Goal: Check status

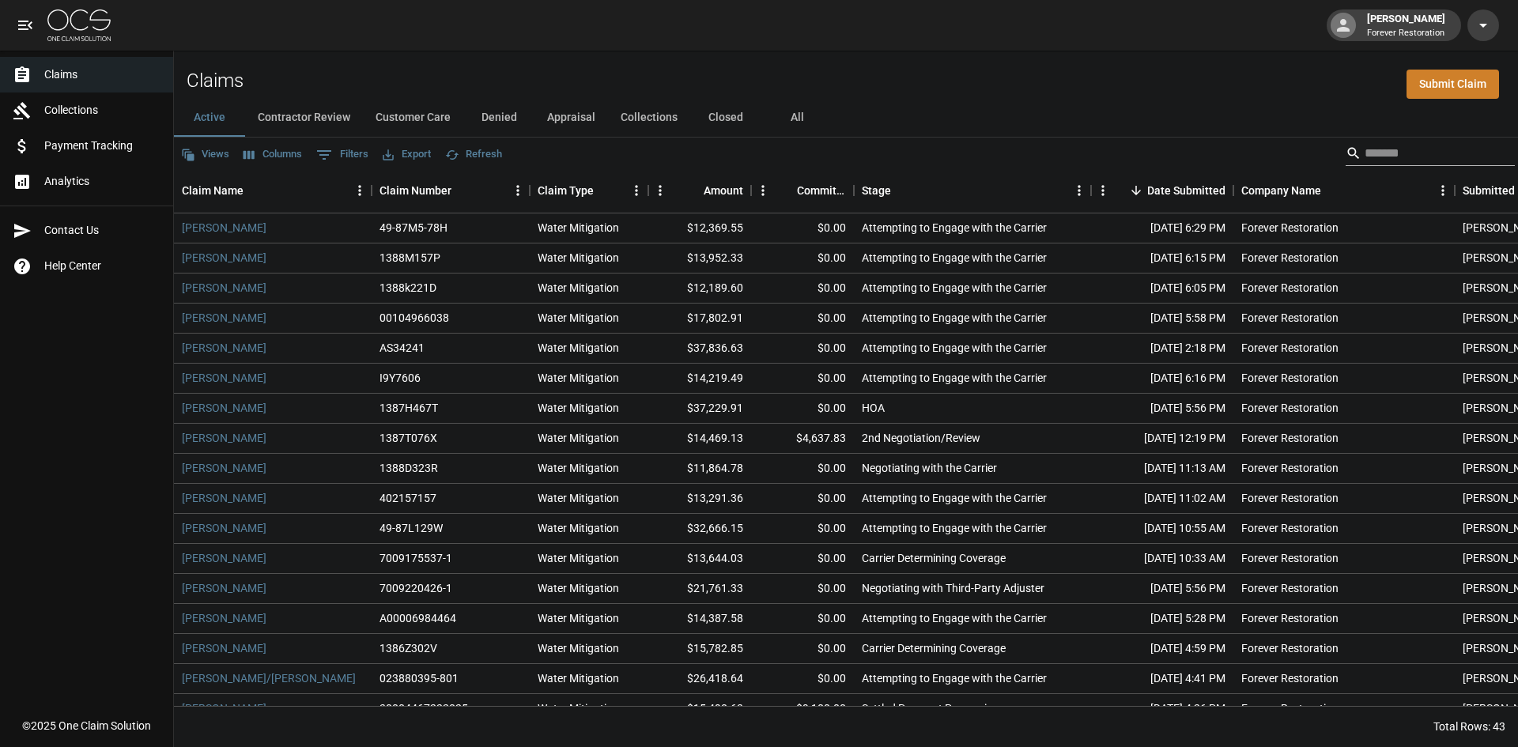
click at [1422, 158] on input "Search" at bounding box center [1427, 153] width 126 height 25
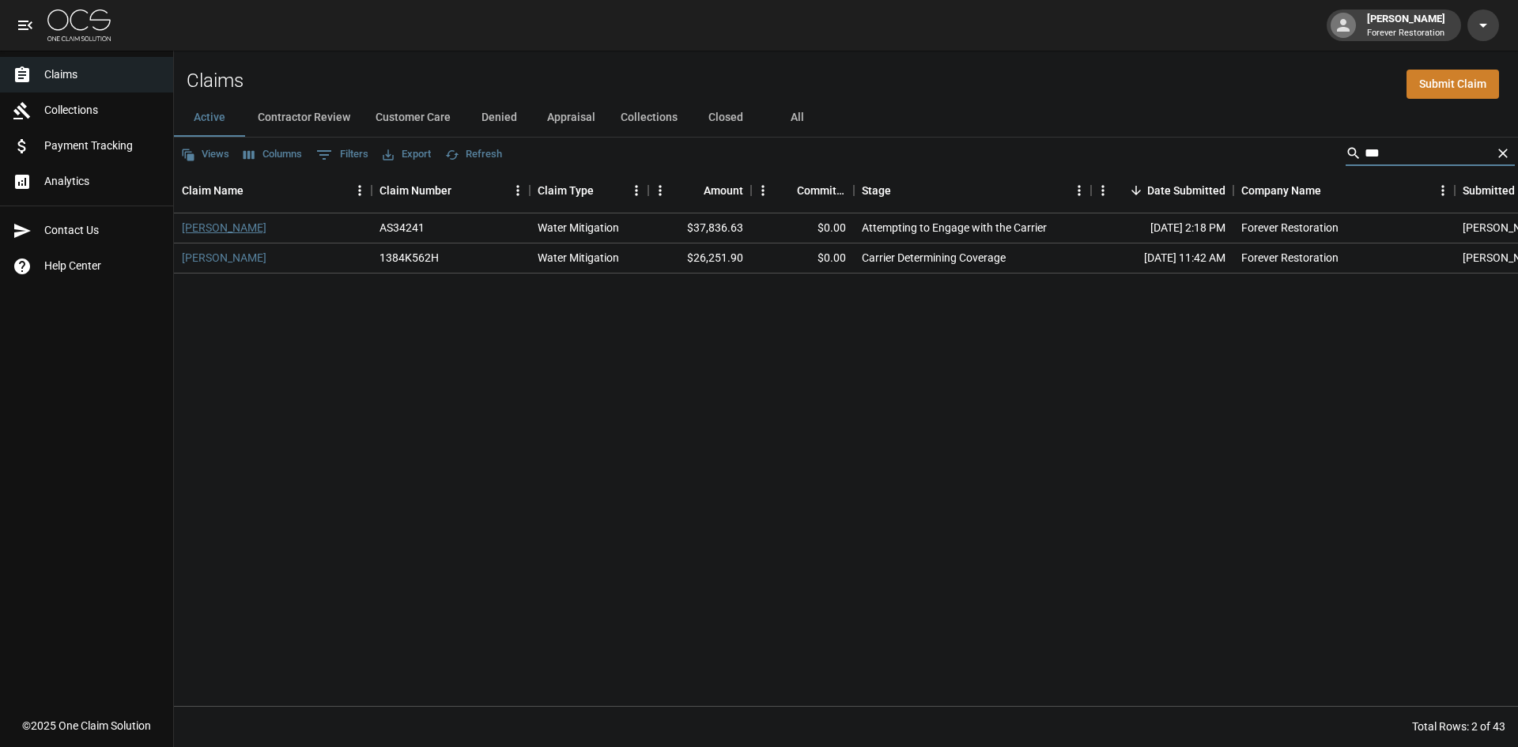
type input "***"
click at [217, 228] on link "[PERSON_NAME]" at bounding box center [224, 228] width 85 height 16
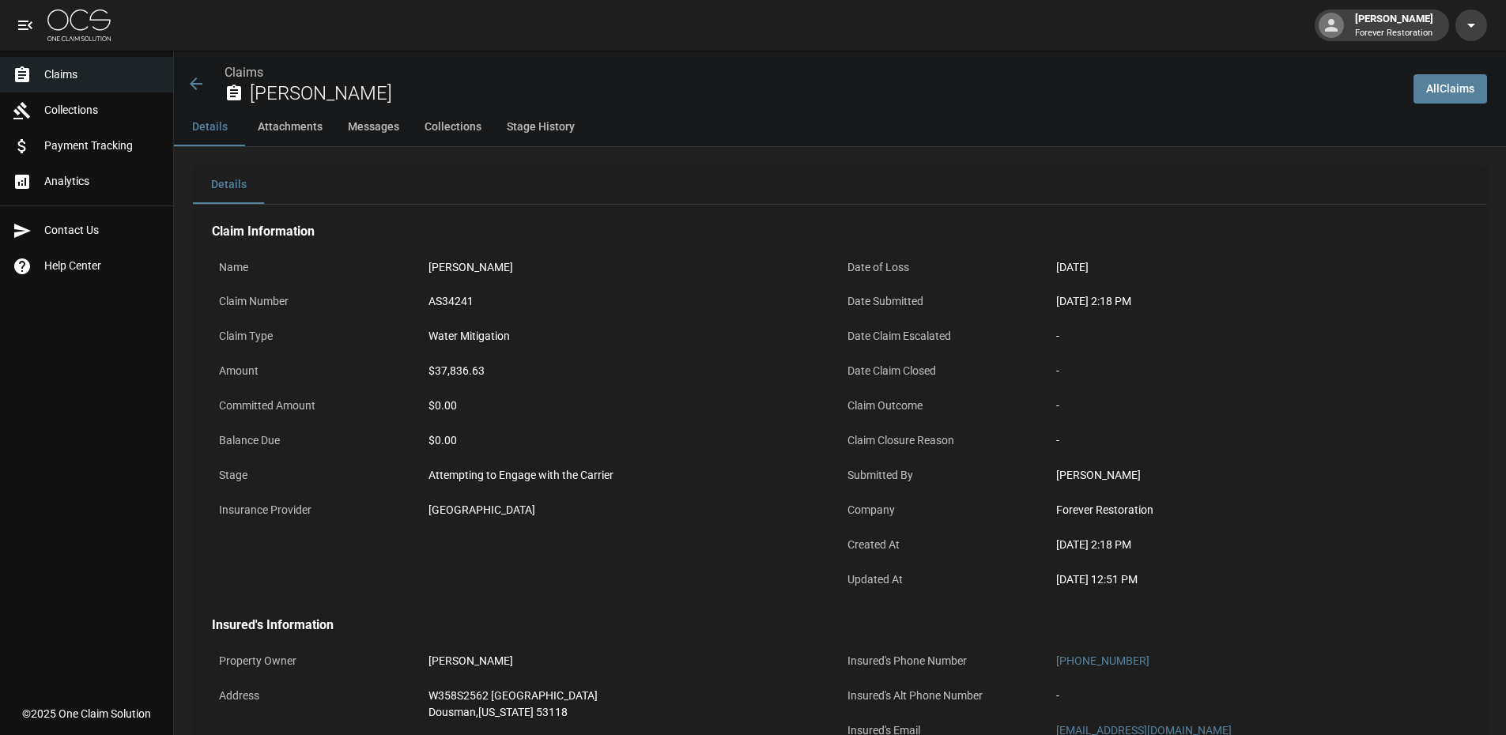
click at [196, 81] on icon at bounding box center [196, 83] width 19 height 19
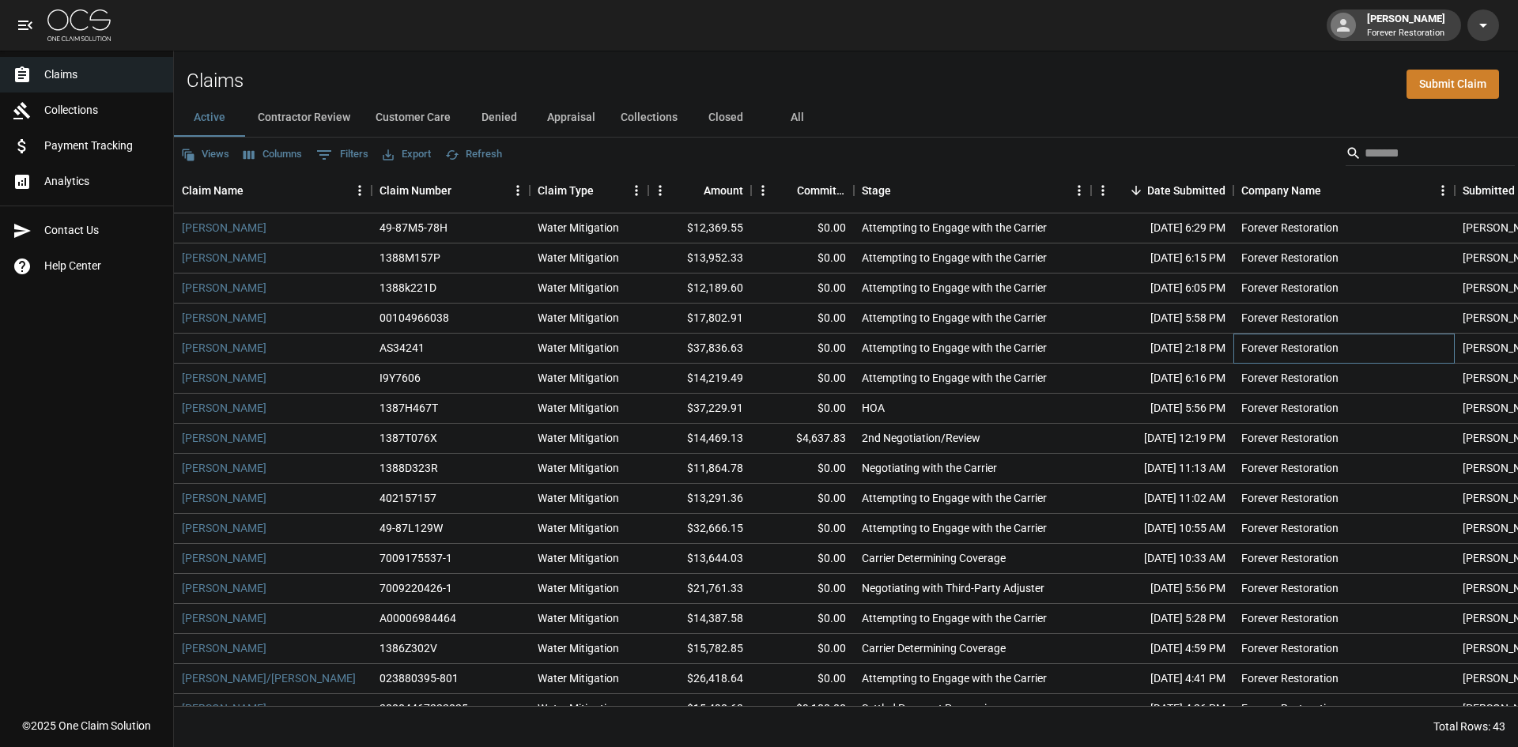
drag, startPoint x: 1261, startPoint y: 335, endPoint x: 1318, endPoint y: 313, distance: 61.1
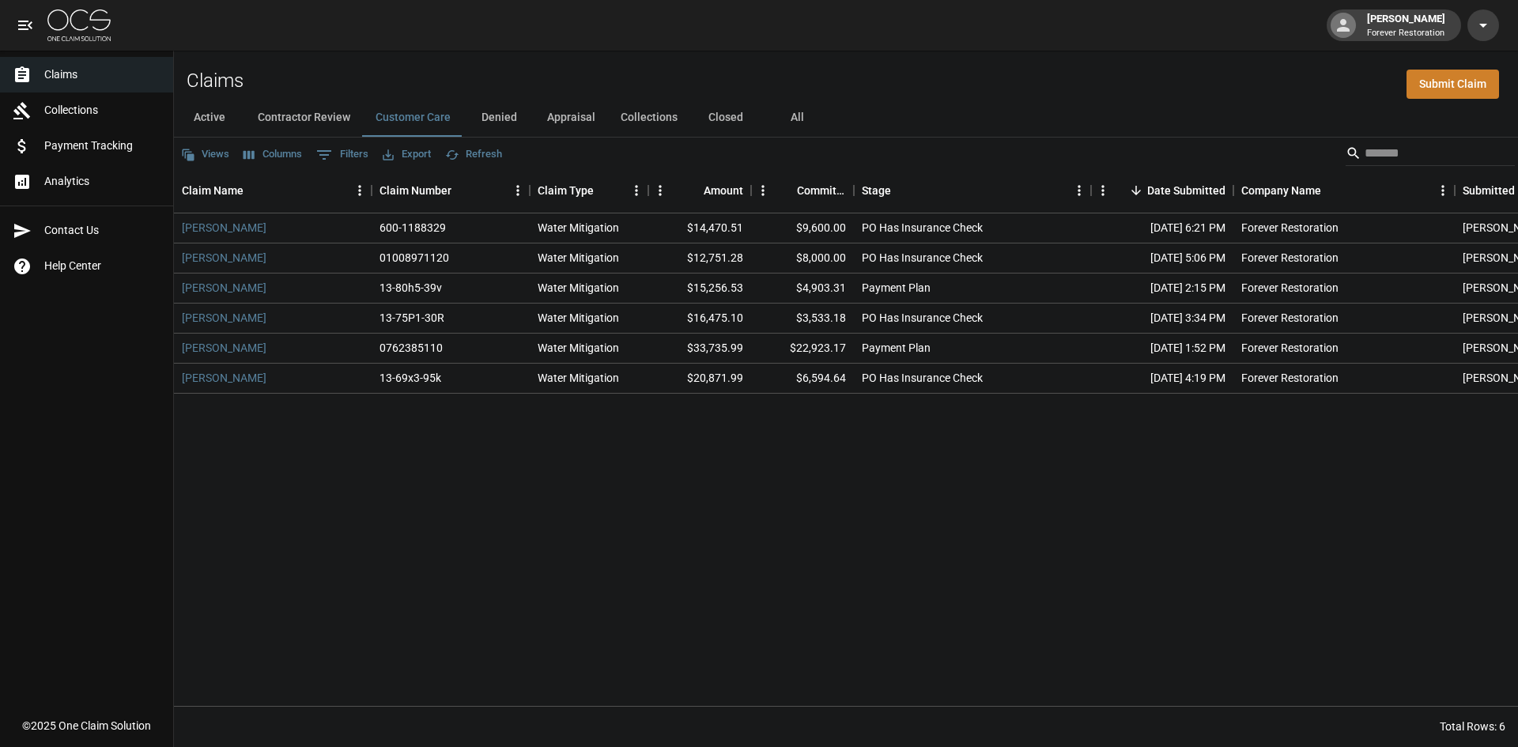
click at [199, 127] on button "Active" at bounding box center [209, 118] width 71 height 38
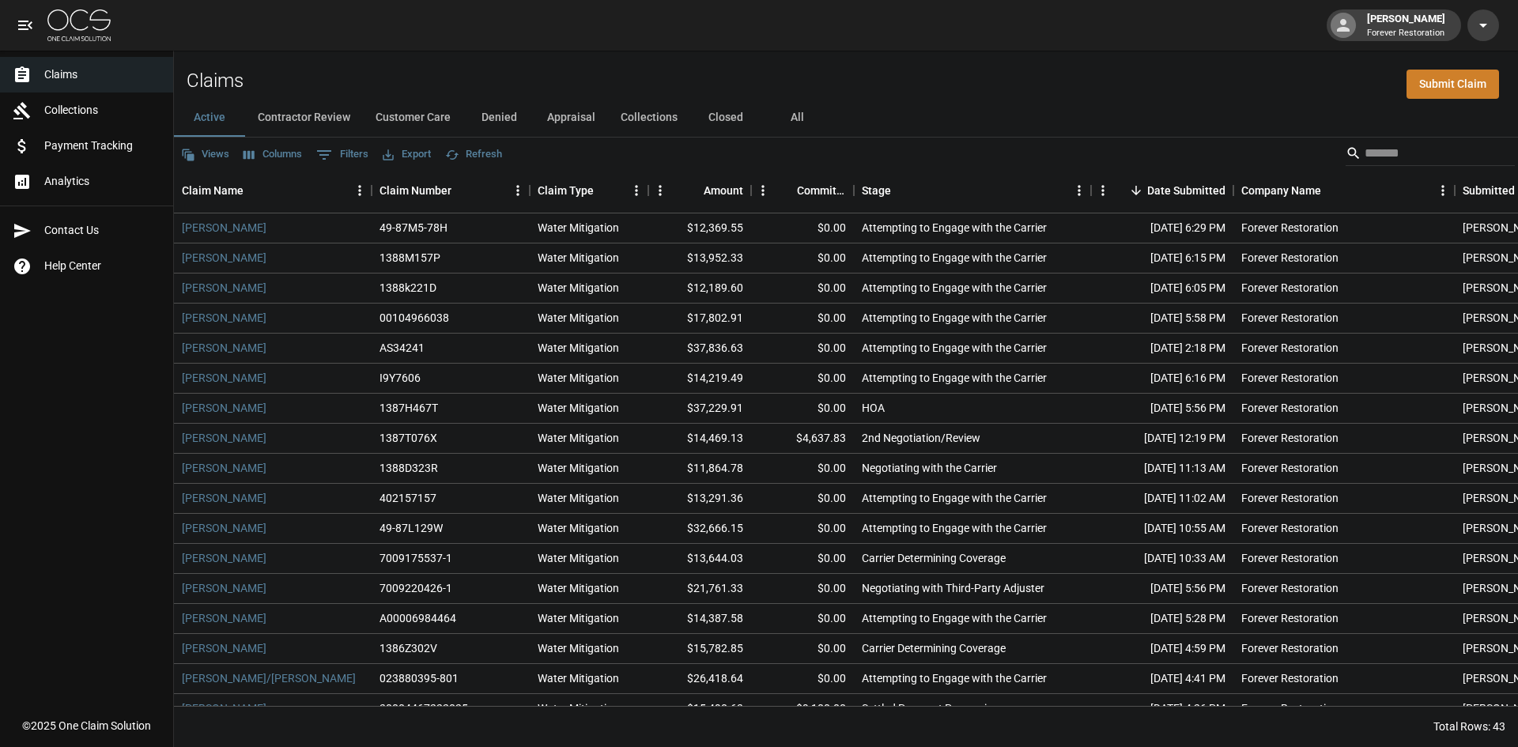
click at [507, 122] on button "Denied" at bounding box center [498, 118] width 71 height 38
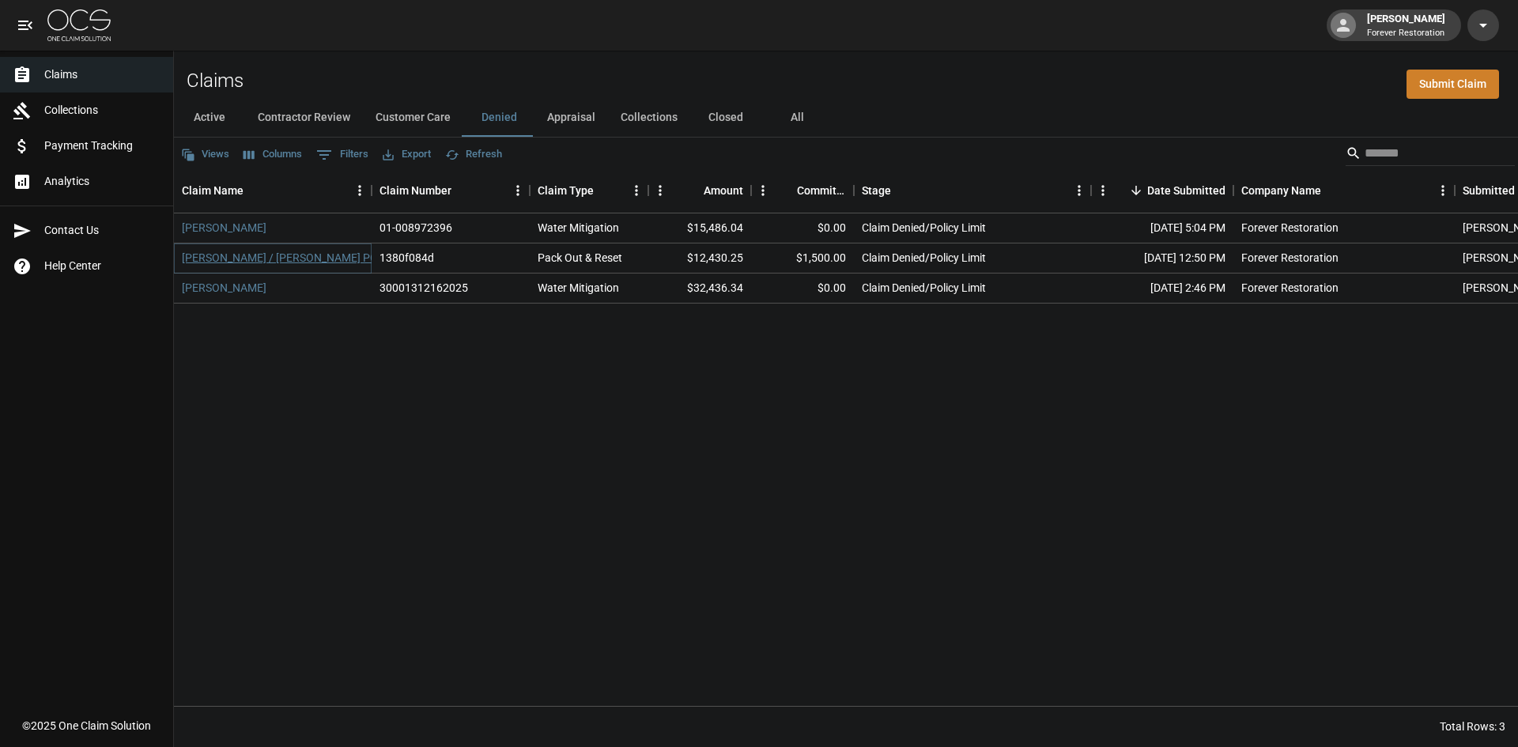
click at [315, 261] on link "Christine Rimkus / Kelly Garro POA" at bounding box center [283, 258] width 203 height 16
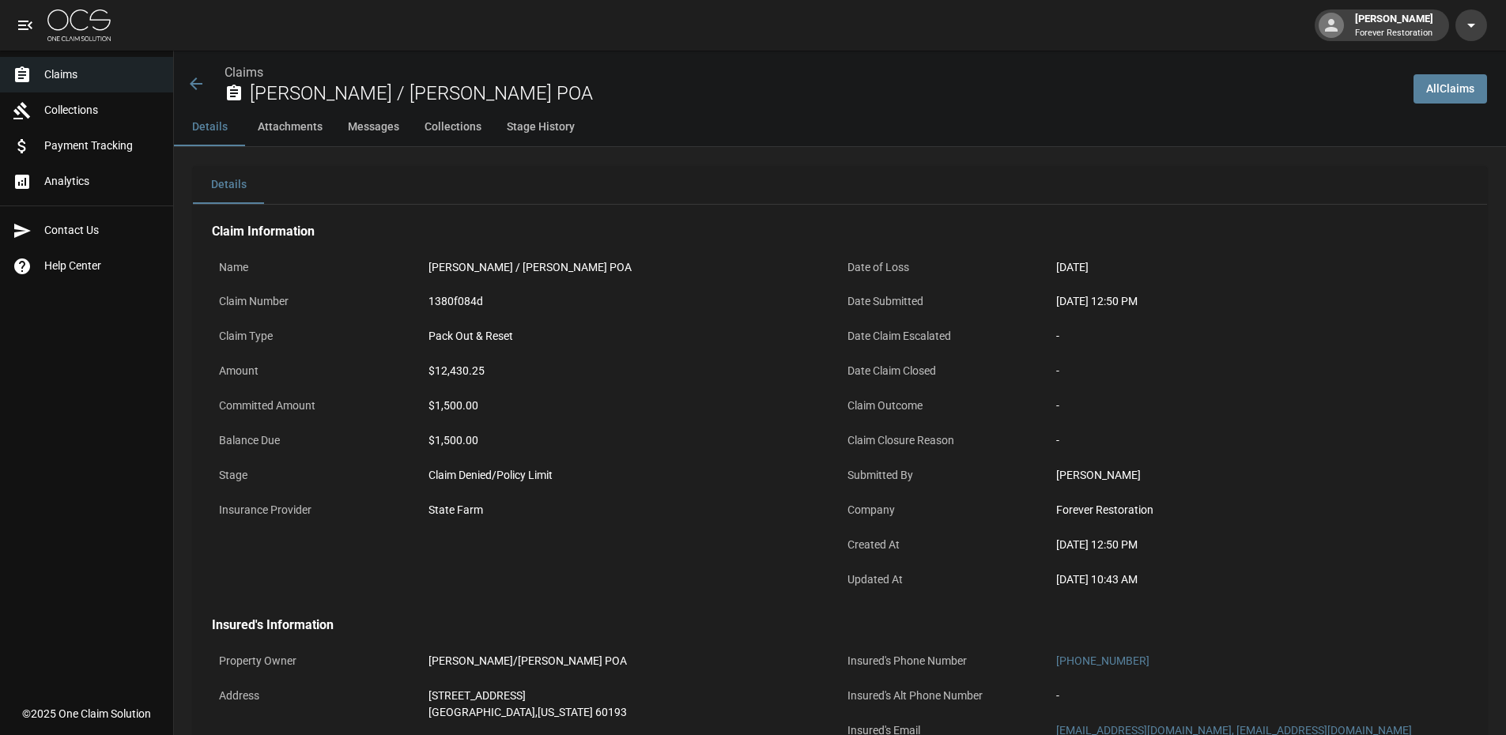
click at [92, 70] on span "Claims" at bounding box center [102, 74] width 116 height 17
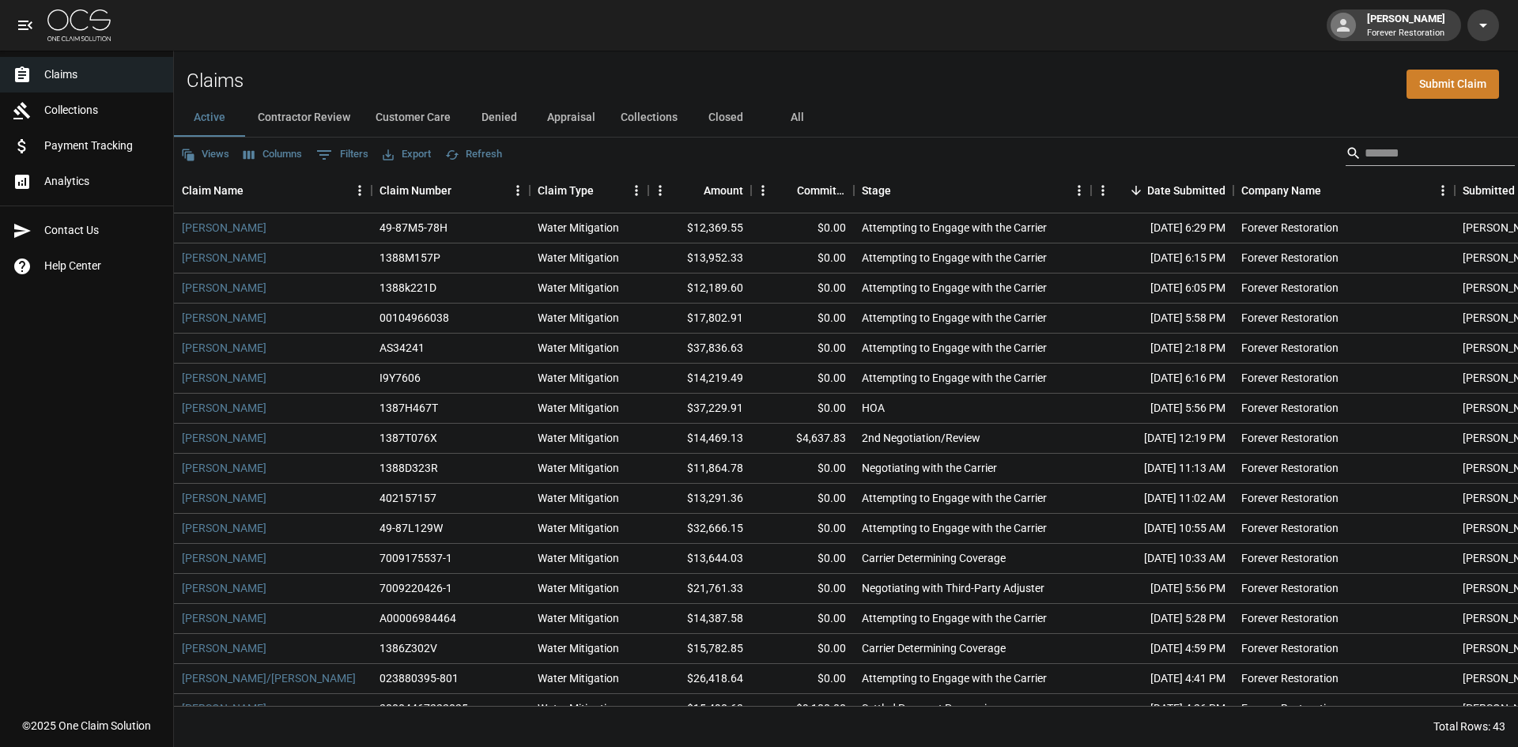
click at [1433, 147] on input "Search" at bounding box center [1427, 153] width 126 height 25
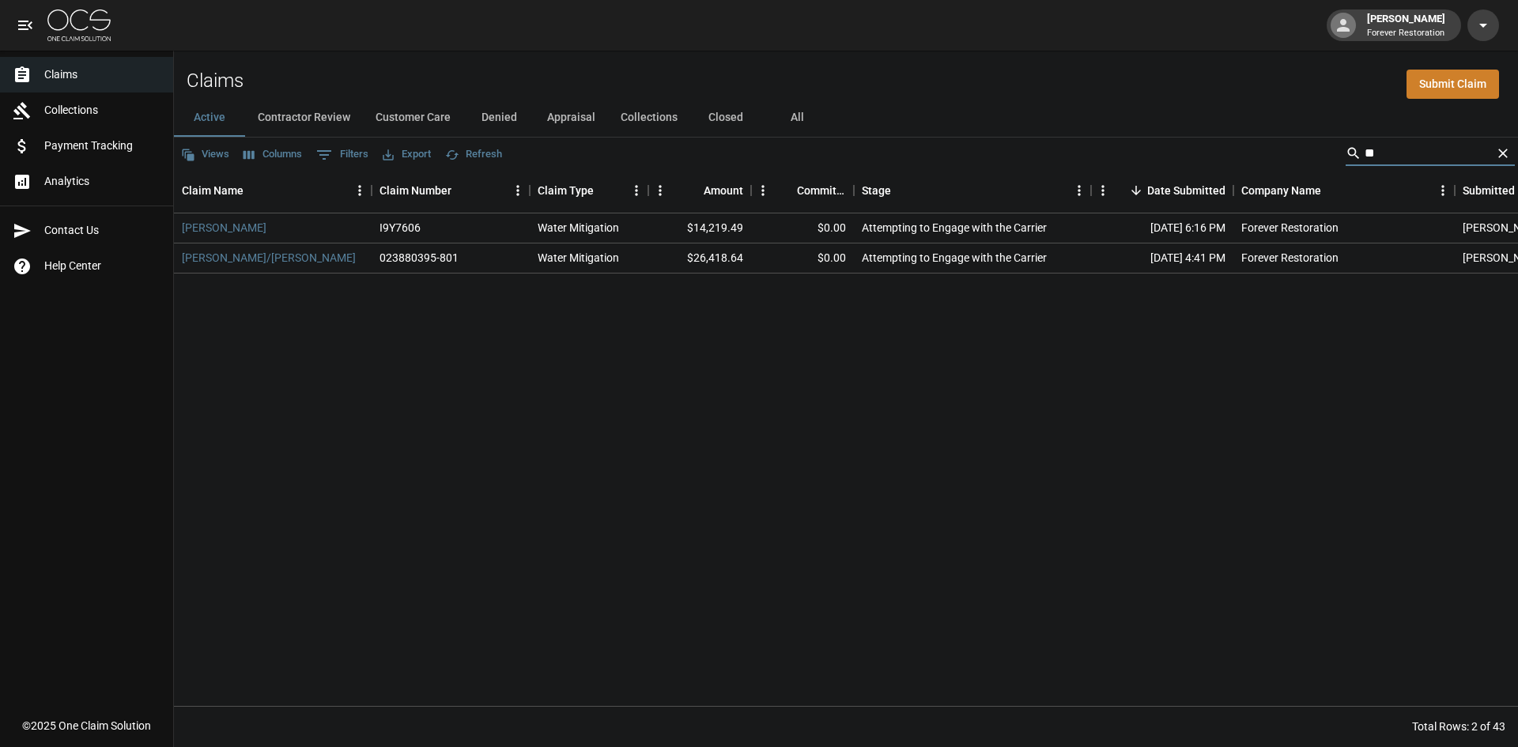
type input "*"
